Goal: Information Seeking & Learning: Learn about a topic

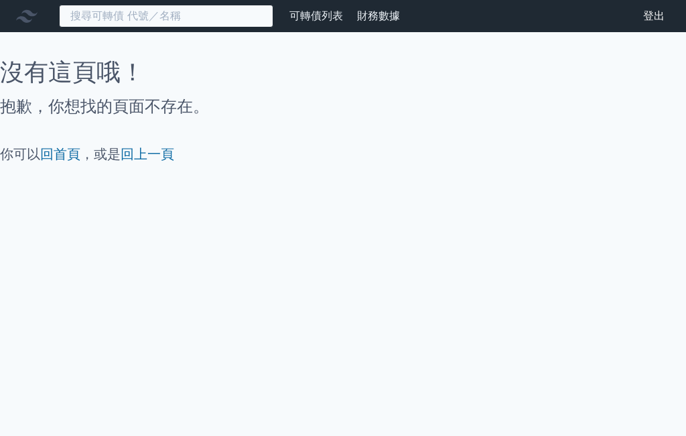
click at [186, 17] on input at bounding box center [166, 16] width 214 height 23
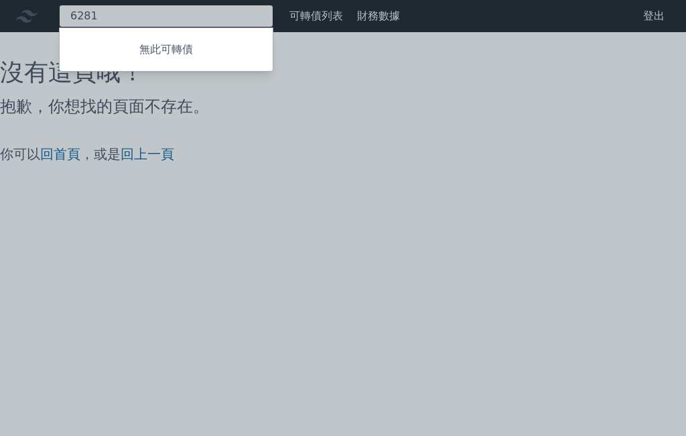
type input "6281"
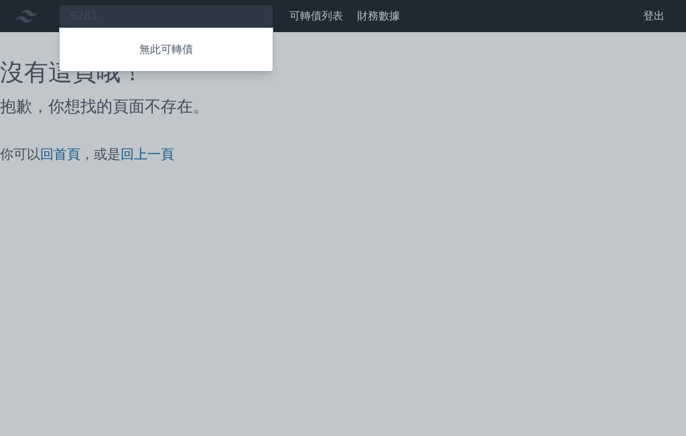
click at [330, 166] on div at bounding box center [343, 218] width 686 height 436
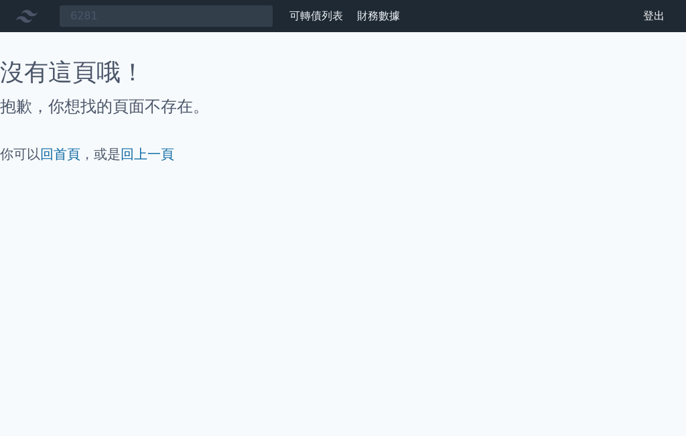
click at [320, 21] on link "可轉債列表" at bounding box center [316, 15] width 54 height 13
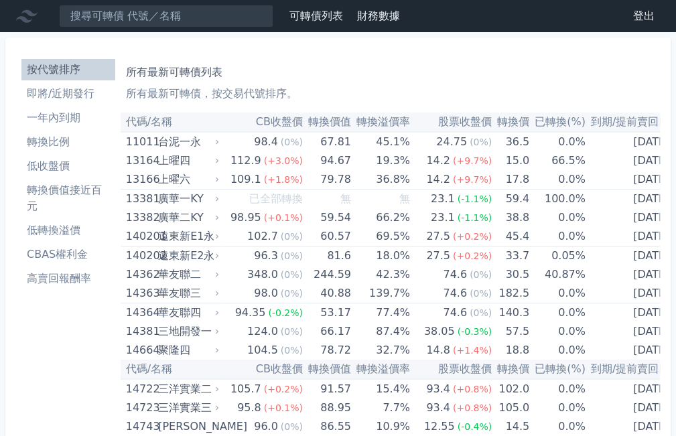
click at [58, 88] on li "即將/近期發行" at bounding box center [68, 94] width 94 height 16
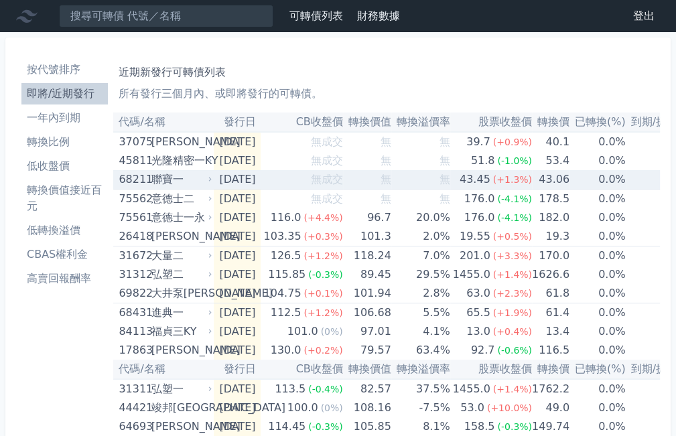
click at [165, 177] on div "聯寶一" at bounding box center [180, 179] width 58 height 19
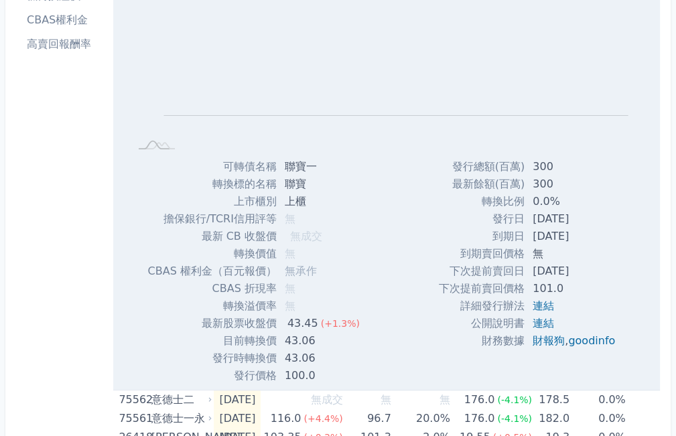
scroll to position [268, 0]
